Goal: Use online tool/utility: Utilize a website feature to perform a specific function

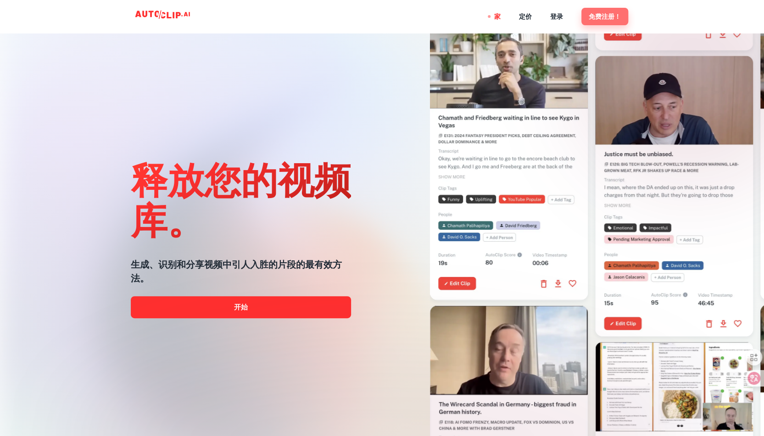
click at [598, 19] on font "免费注册！" at bounding box center [605, 16] width 32 height 7
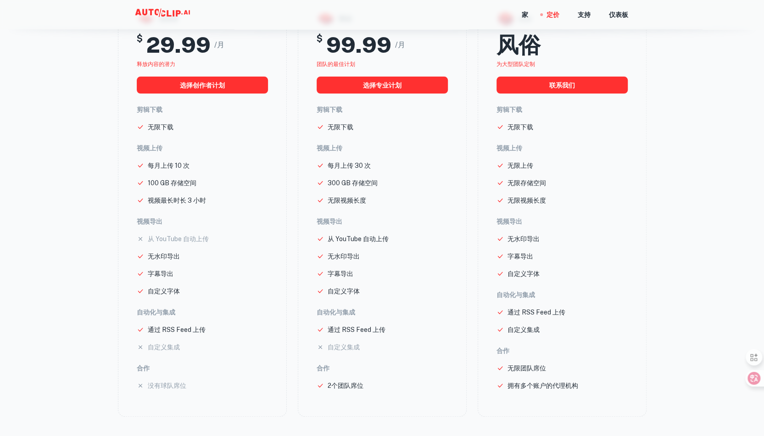
scroll to position [184, 0]
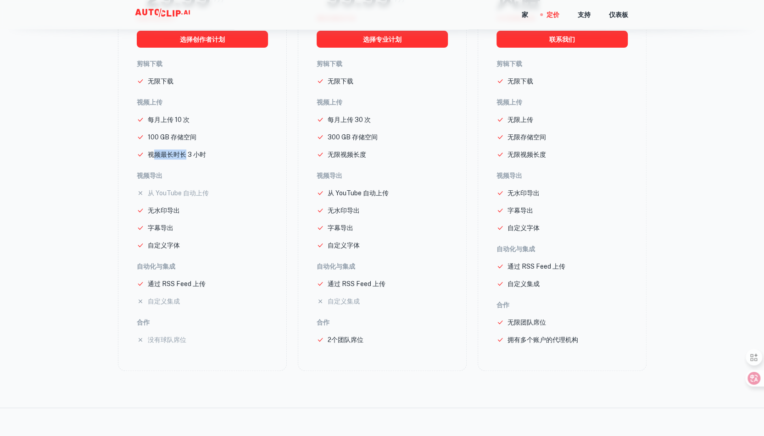
drag, startPoint x: 151, startPoint y: 154, endPoint x: 184, endPoint y: 152, distance: 32.6
click at [184, 152] on font "视频最长时长 3 小时" at bounding box center [177, 154] width 58 height 7
click at [205, 151] on font "视频最长时长 3 小时" at bounding box center [177, 154] width 58 height 7
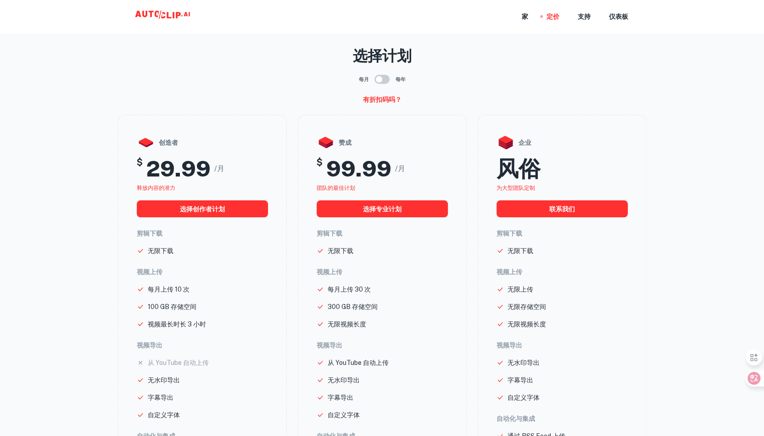
scroll to position [0, 0]
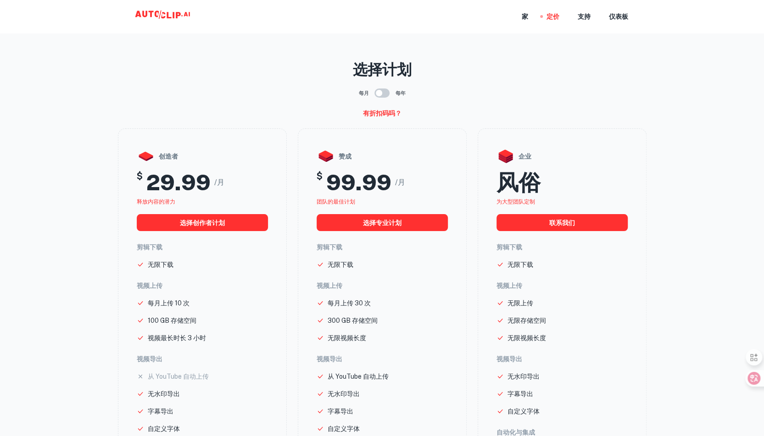
drag, startPoint x: 162, startPoint y: 10, endPoint x: 284, endPoint y: 17, distance: 122.7
click at [162, 10] on icon at bounding box center [164, 16] width 92 height 18
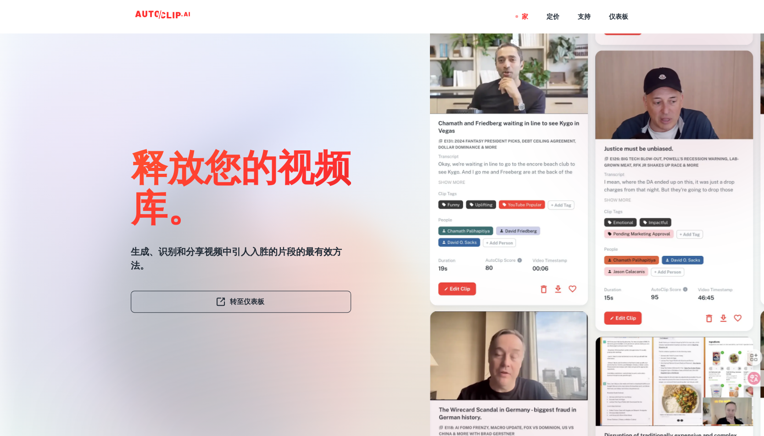
click at [250, 301] on font "转至仪表板" at bounding box center [247, 302] width 34 height 8
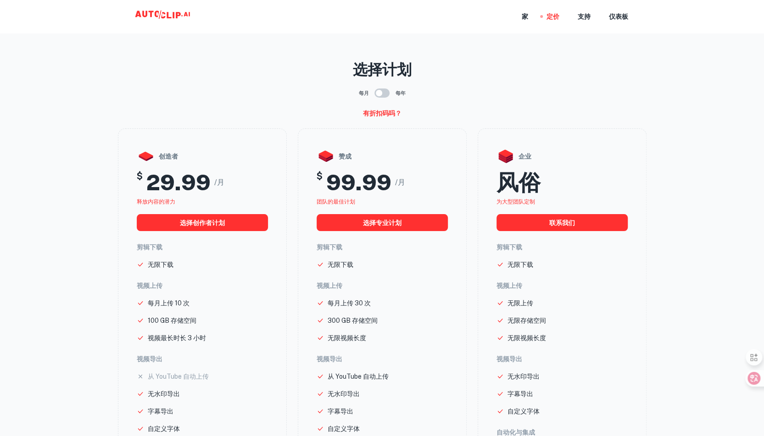
click at [312, 89] on div "每月 每年" at bounding box center [382, 92] width 529 height 17
click at [529, 18] on nav "家 定价 支持 仪表板" at bounding box center [575, 16] width 106 height 33
click at [527, 18] on font "家" at bounding box center [525, 16] width 6 height 7
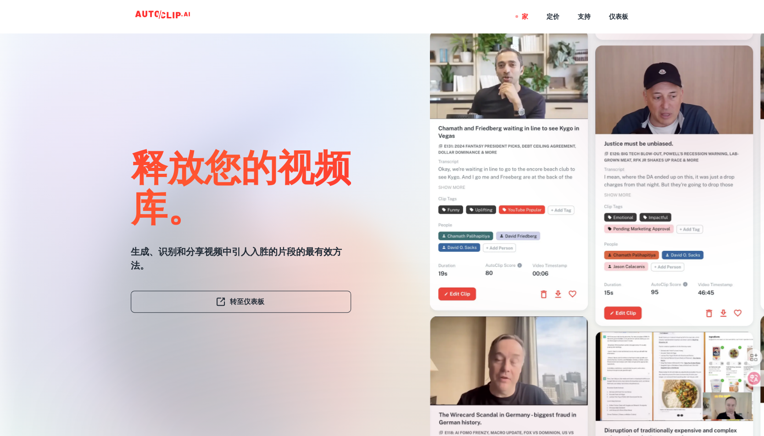
click at [269, 172] on font "释放您的视频库。" at bounding box center [241, 186] width 220 height 84
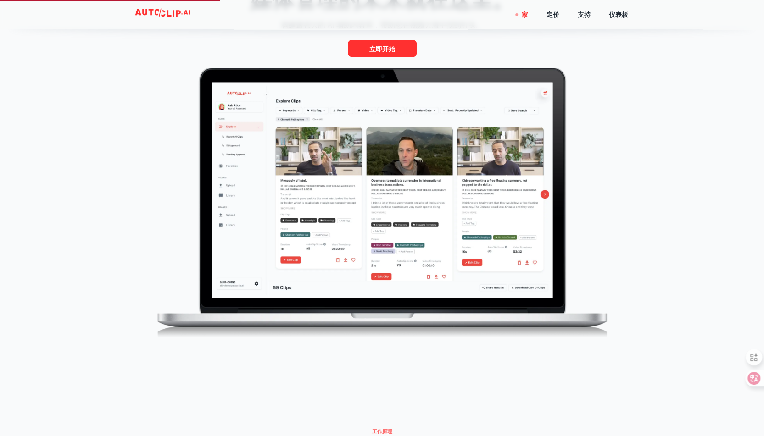
scroll to position [412, 0]
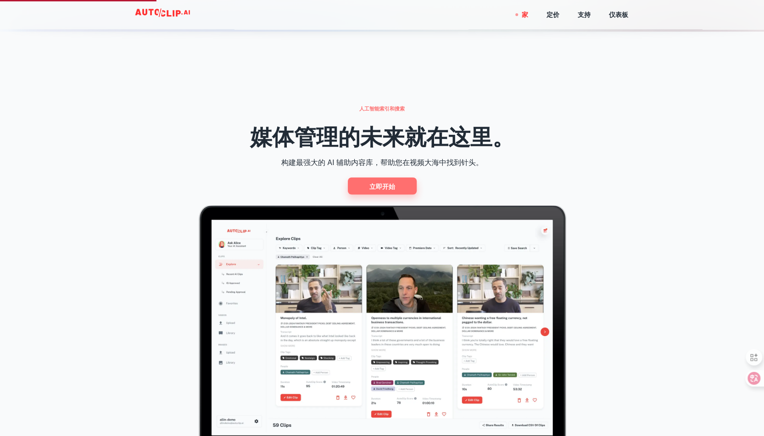
click at [386, 187] on font "立即开始" at bounding box center [382, 186] width 26 height 7
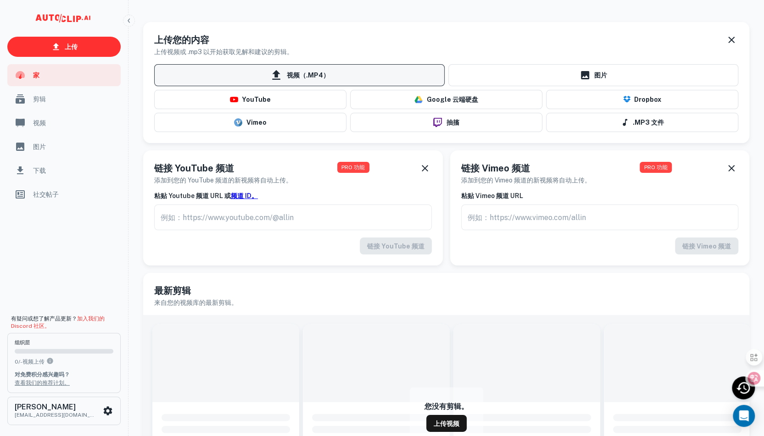
click at [311, 84] on span "视频（.MP4）" at bounding box center [299, 75] width 290 height 22
click at [0, 0] on input "视频（.MP4）" at bounding box center [0, 0] width 0 height 0
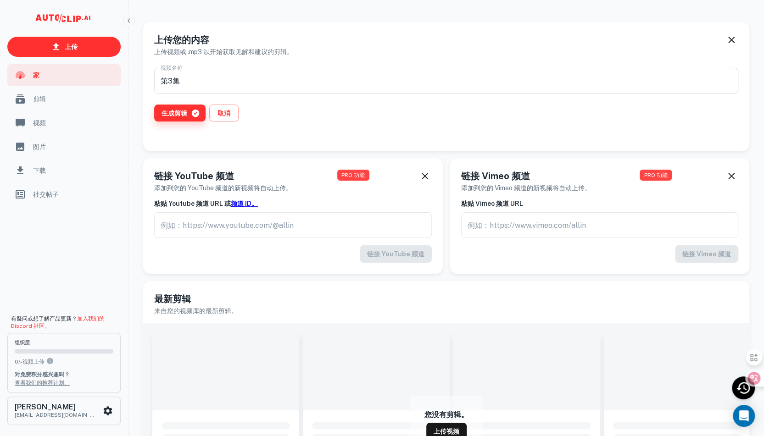
click at [175, 112] on font "生成剪辑" at bounding box center [175, 113] width 26 height 7
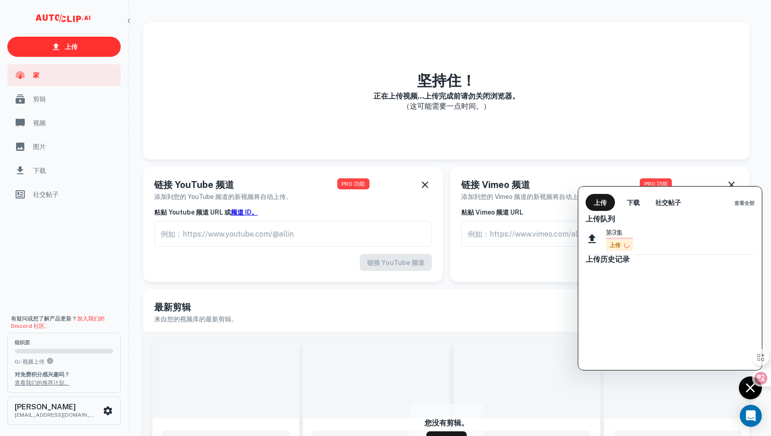
drag, startPoint x: 770, startPoint y: 5, endPoint x: 478, endPoint y: 360, distance: 460.0
click at [478, 360] on div at bounding box center [385, 218] width 771 height 436
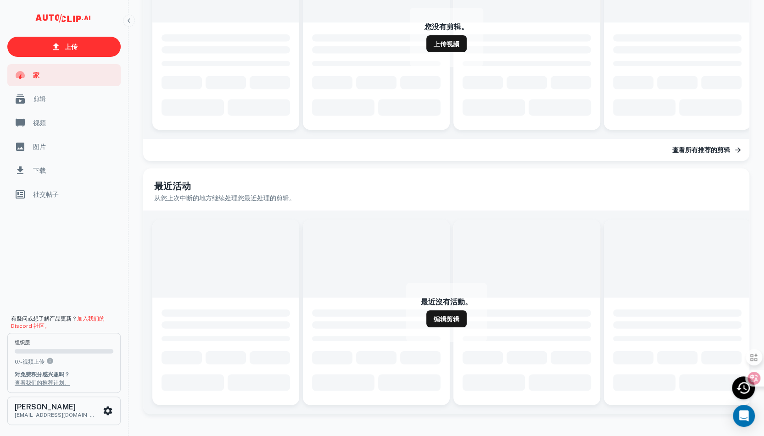
scroll to position [181, 0]
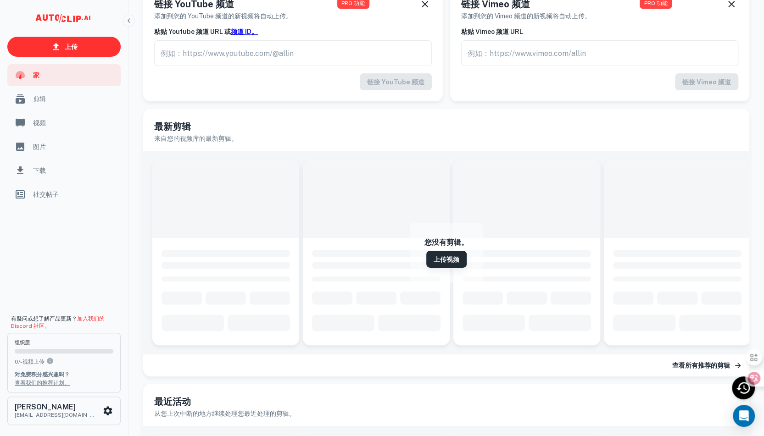
click at [434, 256] on font "上传视频" at bounding box center [447, 259] width 26 height 7
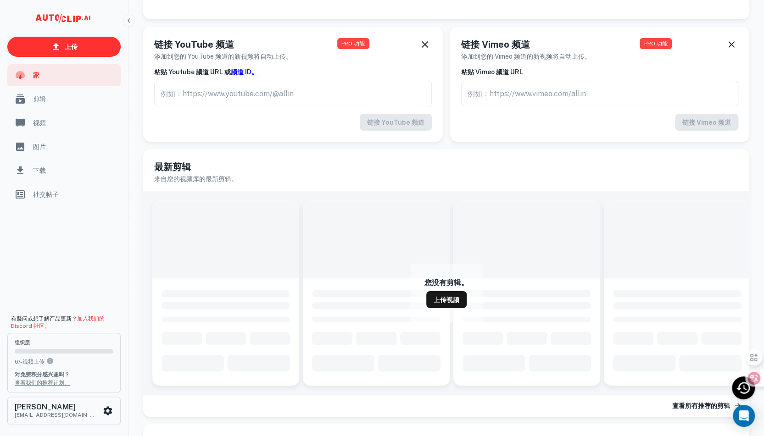
scroll to position [0, 0]
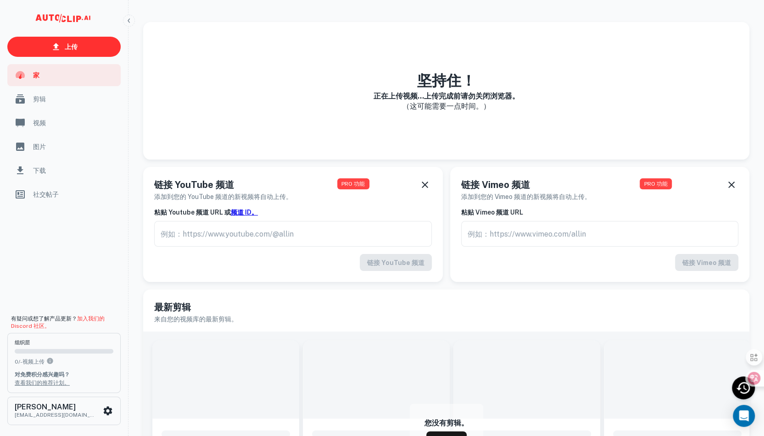
click at [595, 111] on div "坚持住！ 正在上传视频...上传完成前请勿关闭浏览器。 （这可能需要一点时间。）" at bounding box center [446, 91] width 606 height 138
drag, startPoint x: 340, startPoint y: 85, endPoint x: 511, endPoint y: 90, distance: 171.2
click at [511, 90] on div "坚持住！ 正在上传视频...上传完成前请勿关闭浏览器。 （这可能需要一点时间。）" at bounding box center [446, 91] width 606 height 138
drag, startPoint x: 540, startPoint y: 104, endPoint x: 479, endPoint y: 143, distance: 72.0
click at [533, 114] on div "坚持住！ 正在上传视频...上传完成前请勿关闭浏览器。 （这可能需要一点时间。）" at bounding box center [446, 91] width 606 height 138
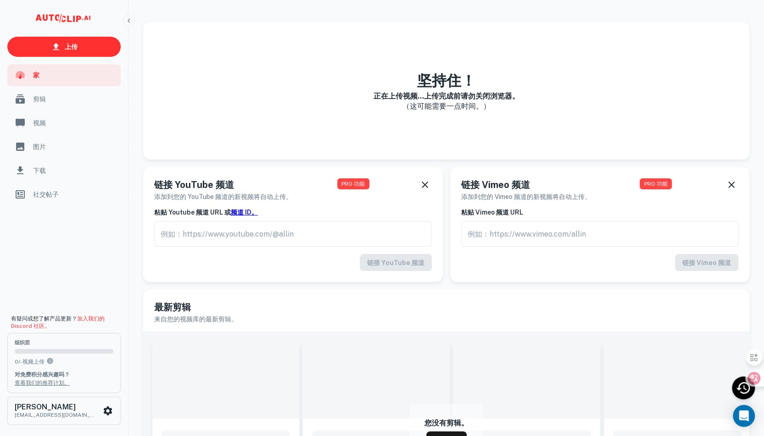
click at [418, 92] on font "正在上传视频...上传完成前请勿关闭浏览器。" at bounding box center [447, 96] width 146 height 9
click at [478, 151] on div "坚持住！ 正在上传视频...上传完成前请勿关闭浏览器。 （这可能需要一点时间。）" at bounding box center [446, 91] width 606 height 138
drag, startPoint x: 763, startPoint y: 0, endPoint x: 421, endPoint y: 68, distance: 349.0
click at [421, 68] on div "坚持住！ 正在上传视频...上传完成前请勿关闭浏览器。 （这可能需要一点时间。）" at bounding box center [446, 91] width 606 height 138
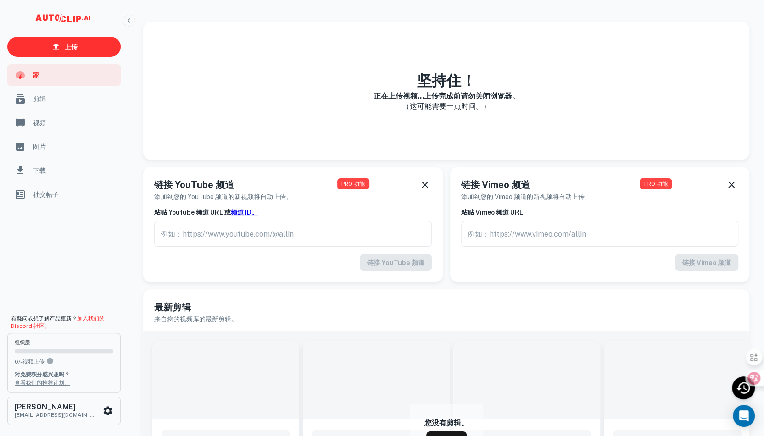
click at [454, 119] on div "坚持住！ 正在上传视频...上传完成前请勿关闭浏览器。 （这可能需要一点时间。）" at bounding box center [446, 91] width 606 height 138
click at [66, 24] on icon "可滚动内容" at bounding box center [64, 20] width 92 height 18
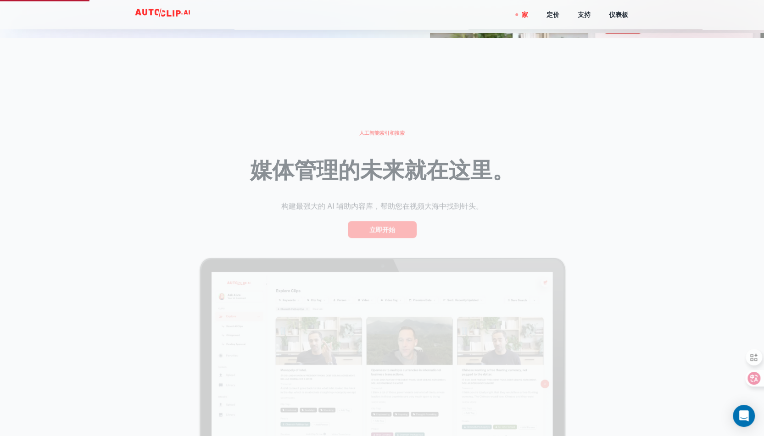
scroll to position [413, 0]
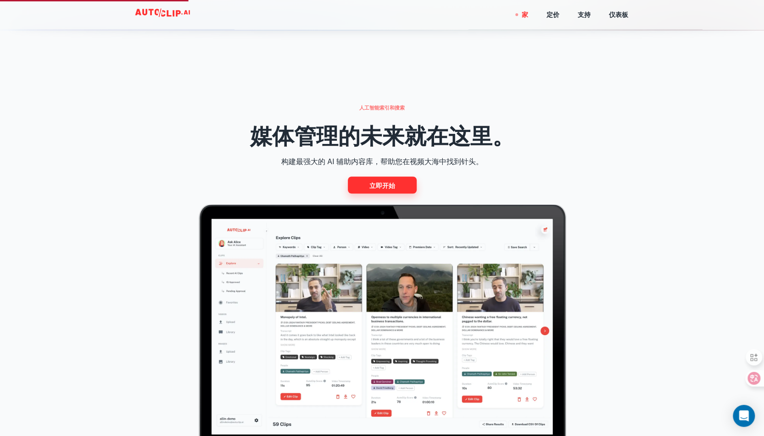
click at [379, 183] on font "立即开始" at bounding box center [382, 185] width 26 height 7
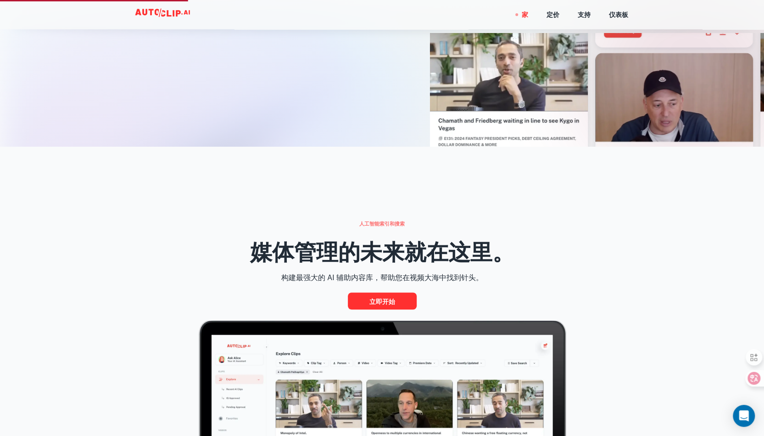
scroll to position [184, 0]
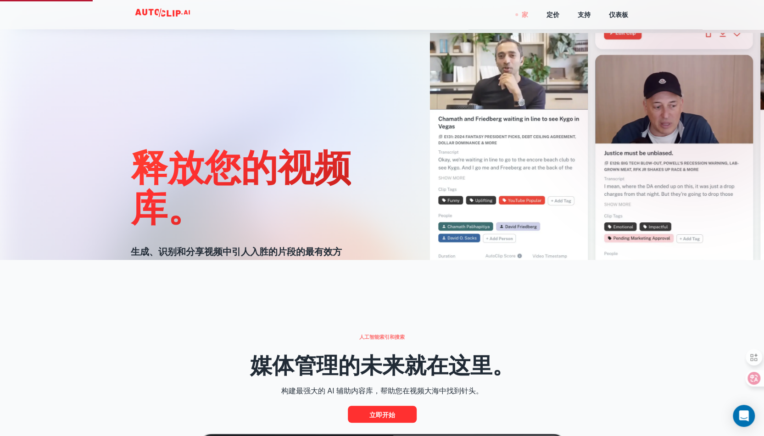
click at [524, 13] on font "家" at bounding box center [525, 14] width 6 height 7
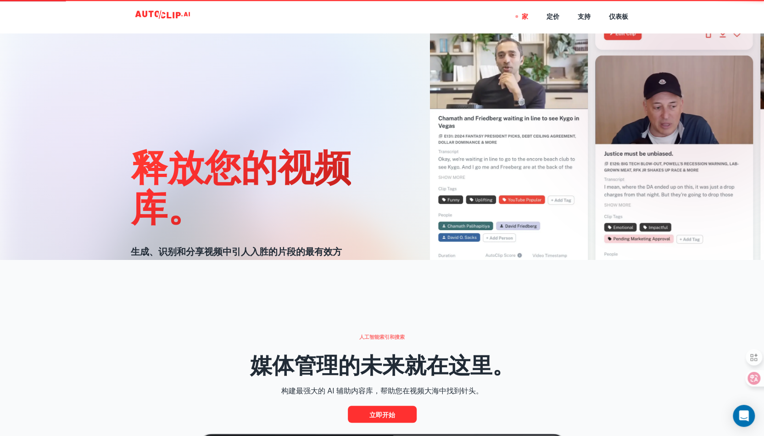
scroll to position [0, 0]
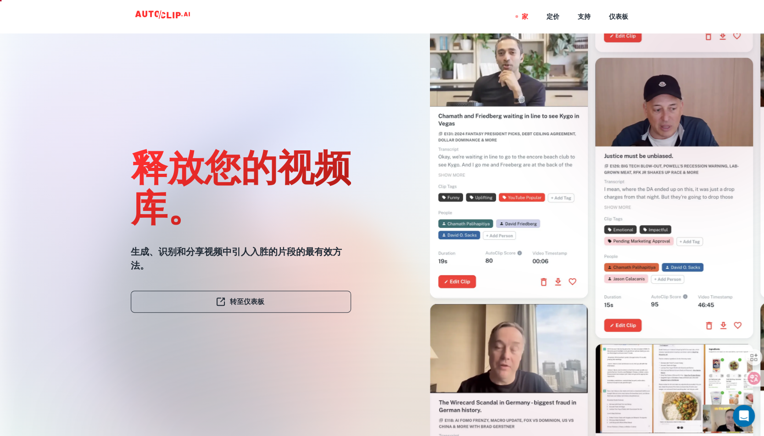
click at [251, 309] on link "转至仪表板" at bounding box center [241, 302] width 220 height 22
